Goal: Task Accomplishment & Management: Complete application form

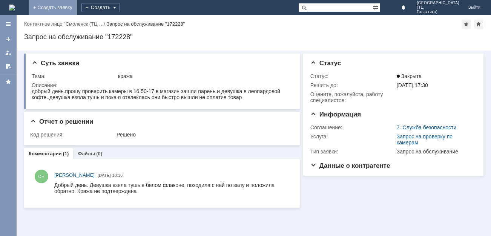
click at [77, 9] on link "+ Создать заявку" at bounding box center [53, 7] width 48 height 15
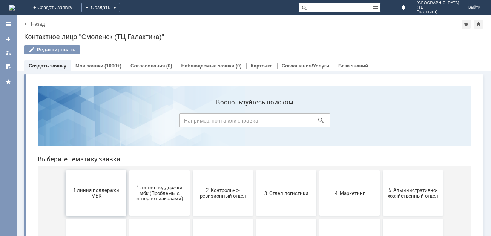
click at [95, 197] on span "1 линия поддержки МБК" at bounding box center [96, 192] width 56 height 11
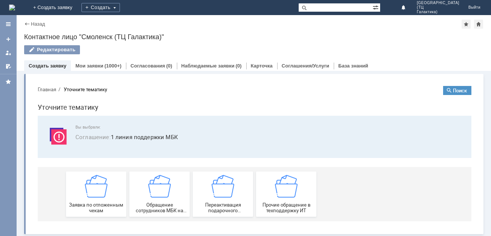
click at [95, 197] on img at bounding box center [96, 186] width 23 height 23
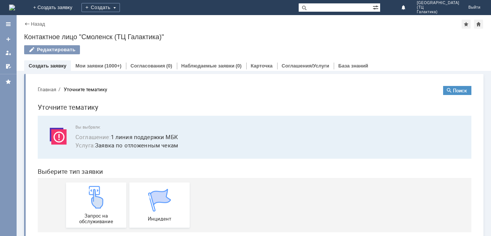
click at [95, 197] on img at bounding box center [96, 197] width 23 height 23
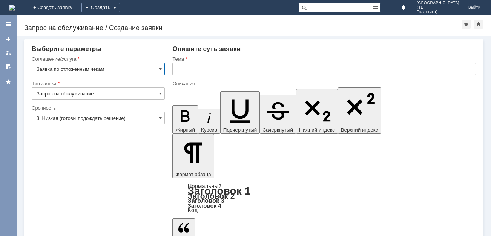
click at [178, 70] on input "text" at bounding box center [323, 69] width 303 height 12
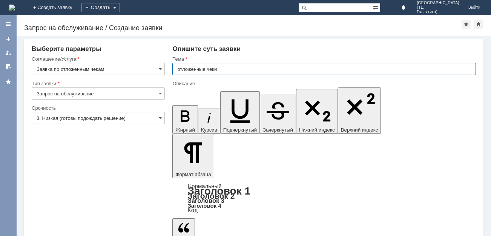
type input "отложенные чеки"
